Goal: Task Accomplishment & Management: Manage account settings

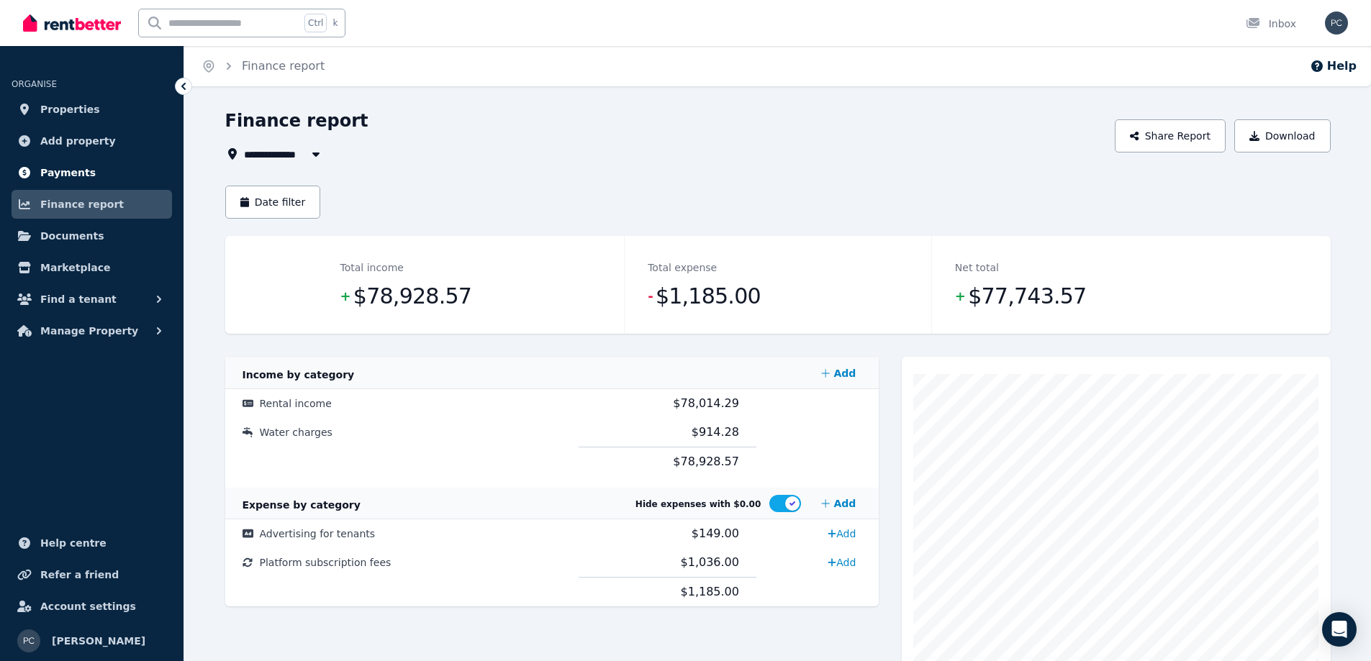
click at [73, 171] on span "Payments" at bounding box center [67, 172] width 55 height 17
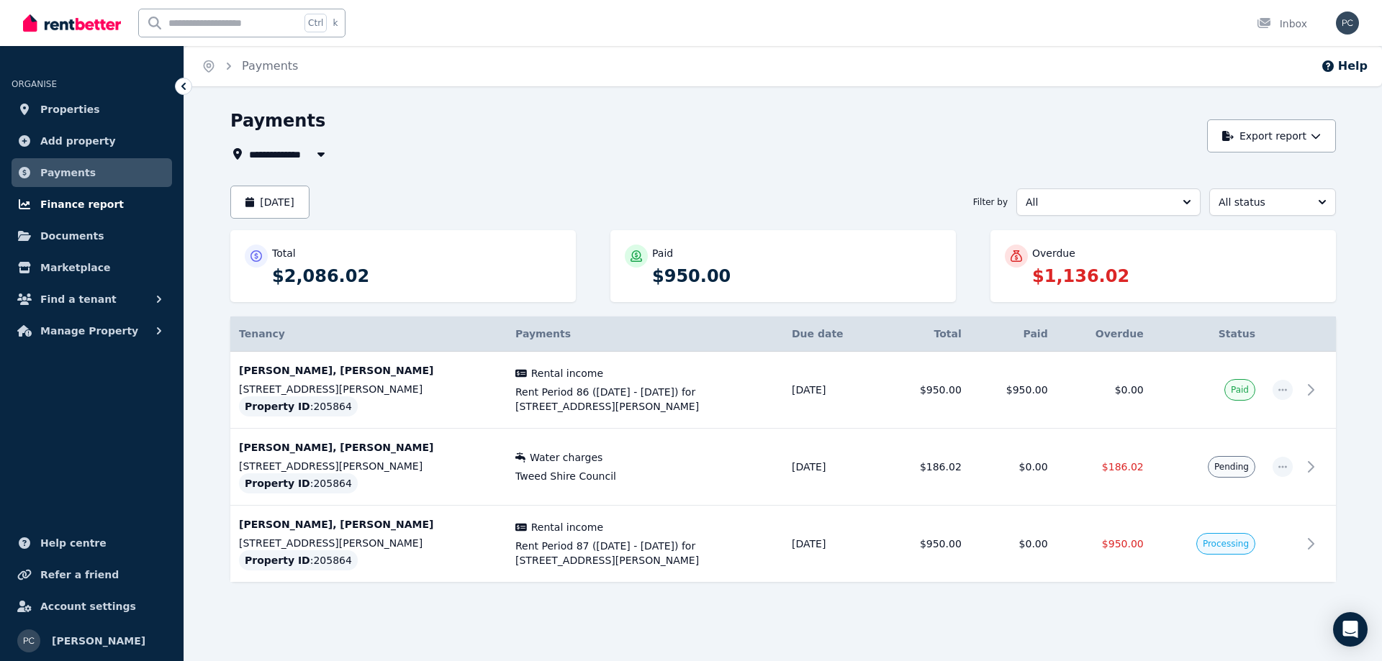
click at [96, 202] on span "Finance report" at bounding box center [81, 204] width 83 height 17
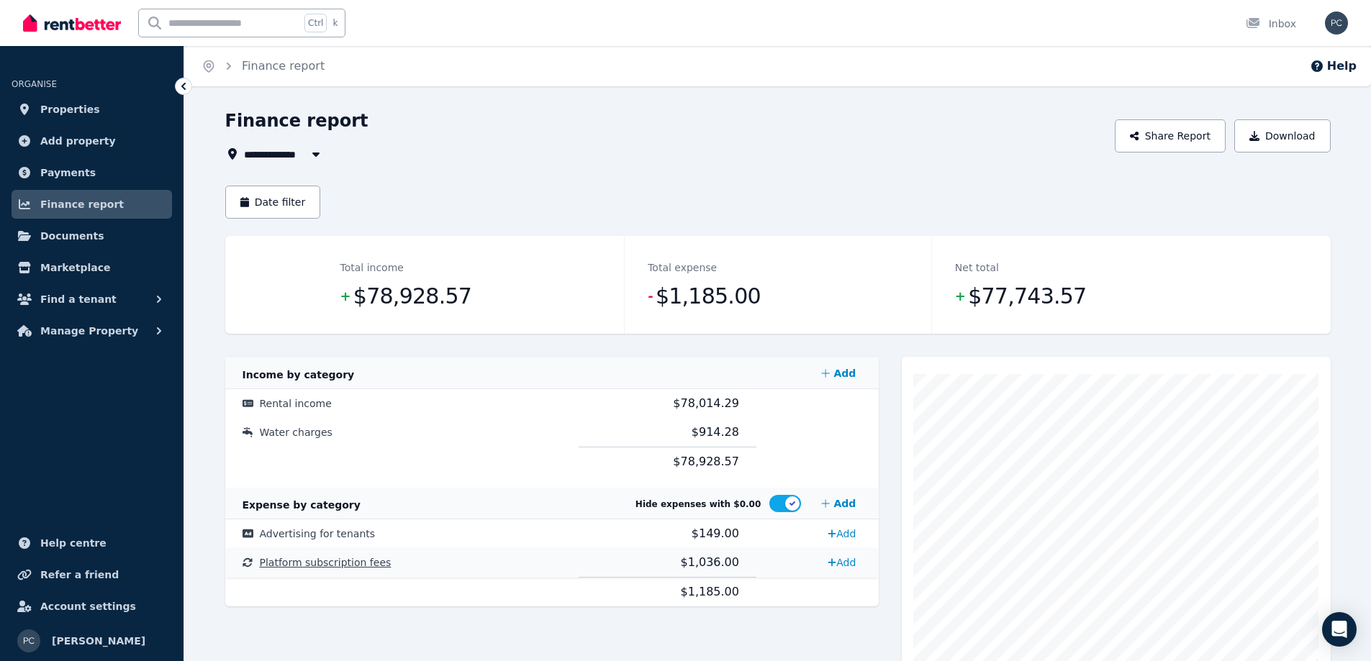
click at [315, 565] on span "Platform subscription fees" at bounding box center [326, 563] width 132 height 12
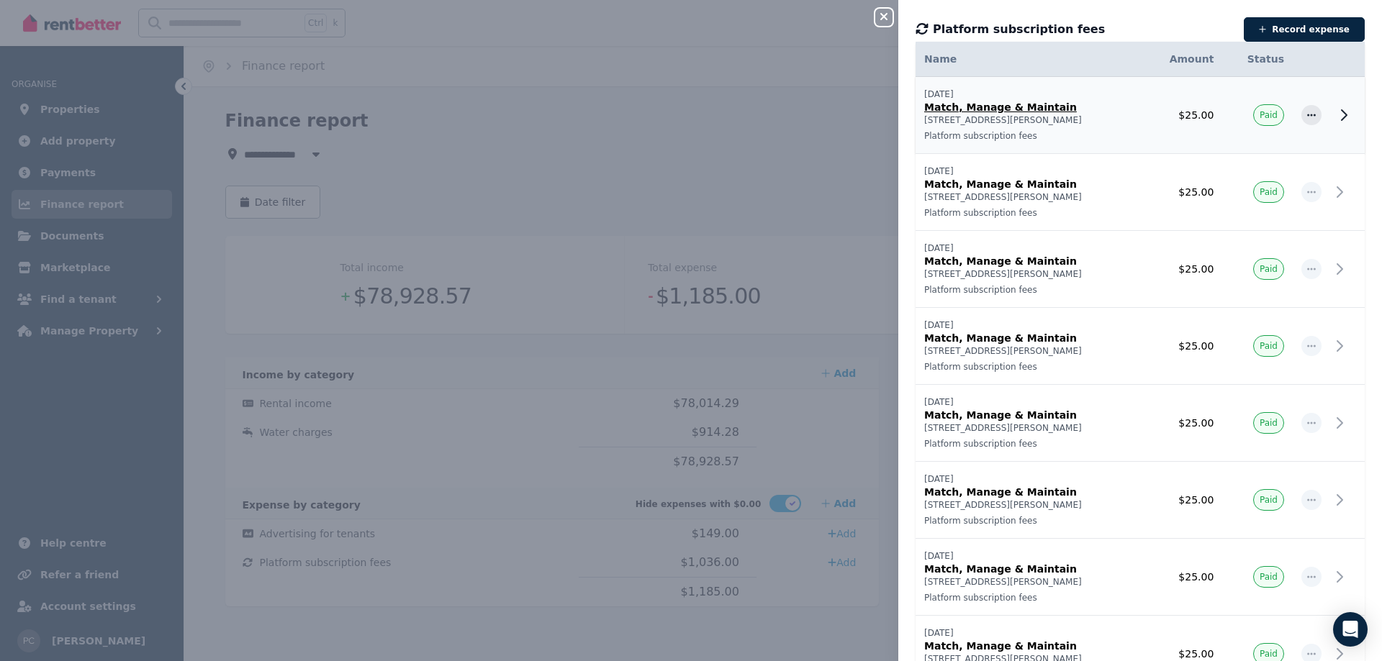
click at [1259, 115] on span "Paid" at bounding box center [1268, 115] width 18 height 12
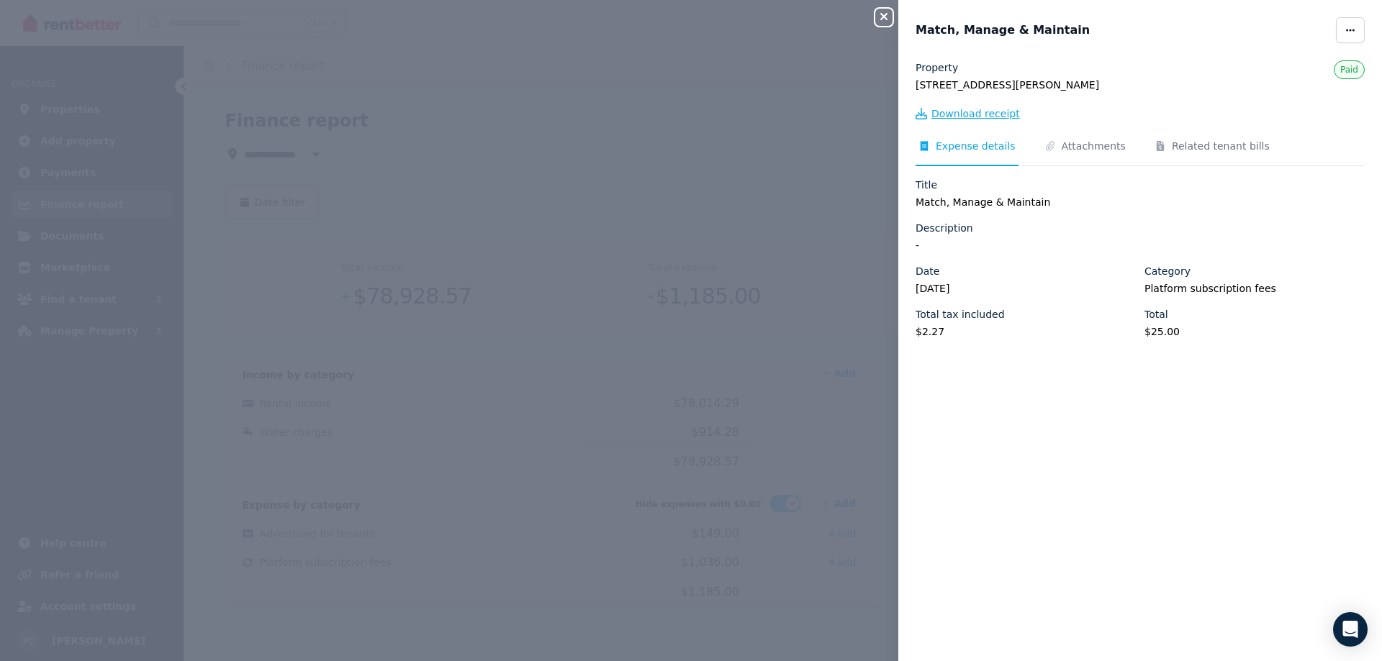
click at [971, 115] on span "Download receipt" at bounding box center [975, 113] width 89 height 14
